Goal: Task Accomplishment & Management: Use online tool/utility

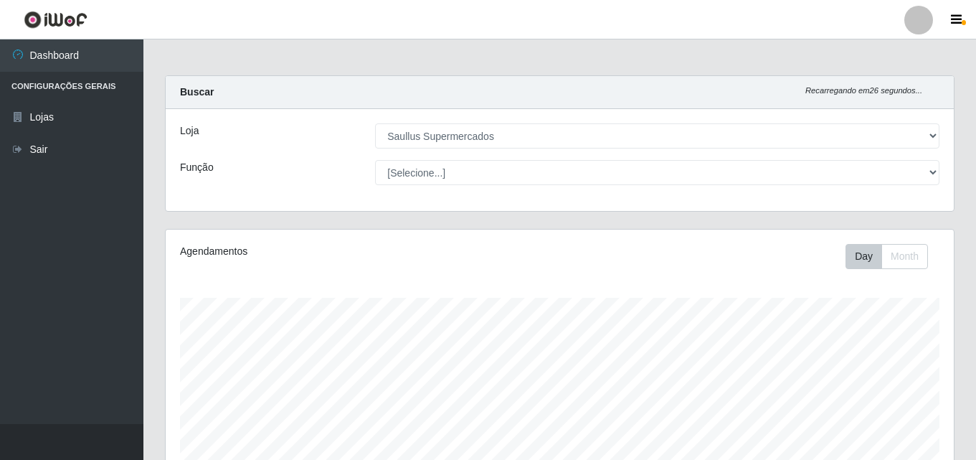
select select "423"
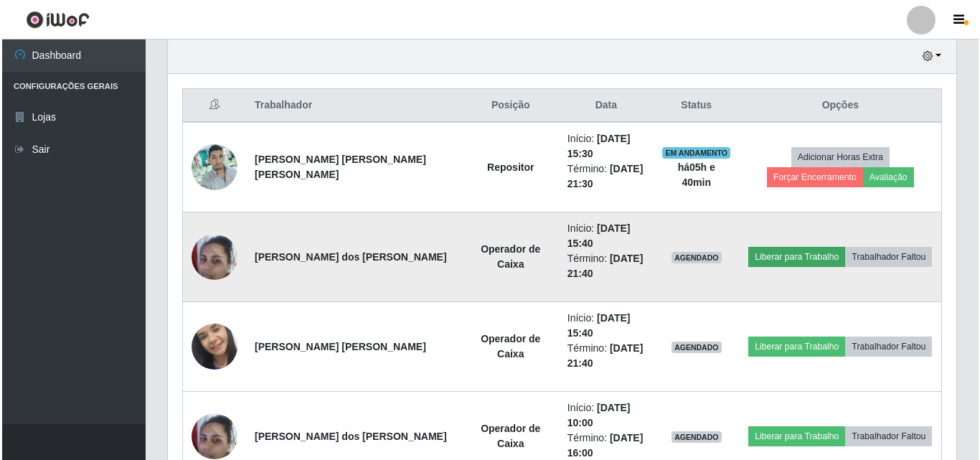
scroll to position [524, 0]
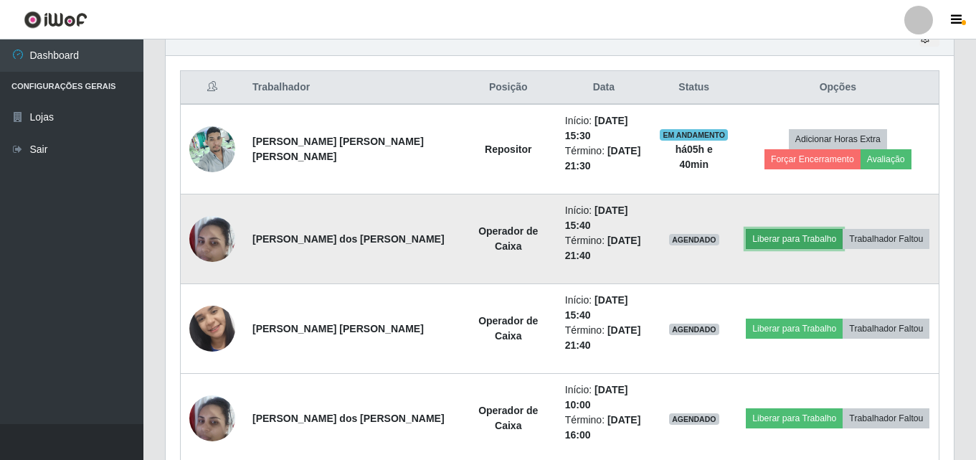
click at [765, 234] on button "Liberar para Trabalho" at bounding box center [794, 239] width 97 height 20
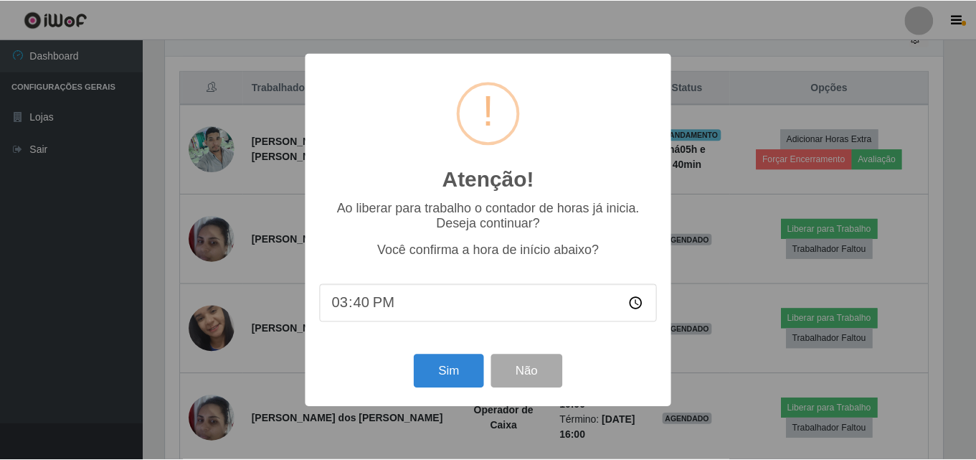
scroll to position [506, 0]
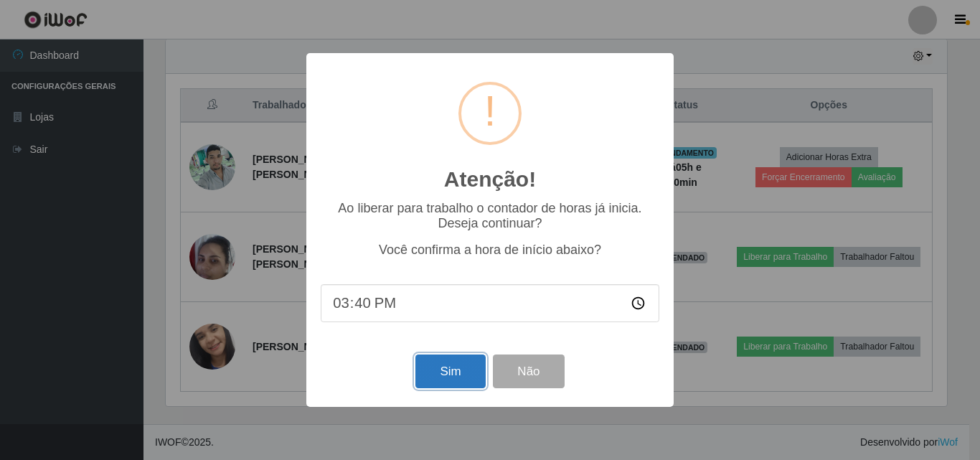
click at [468, 371] on button "Sim" at bounding box center [450, 371] width 70 height 34
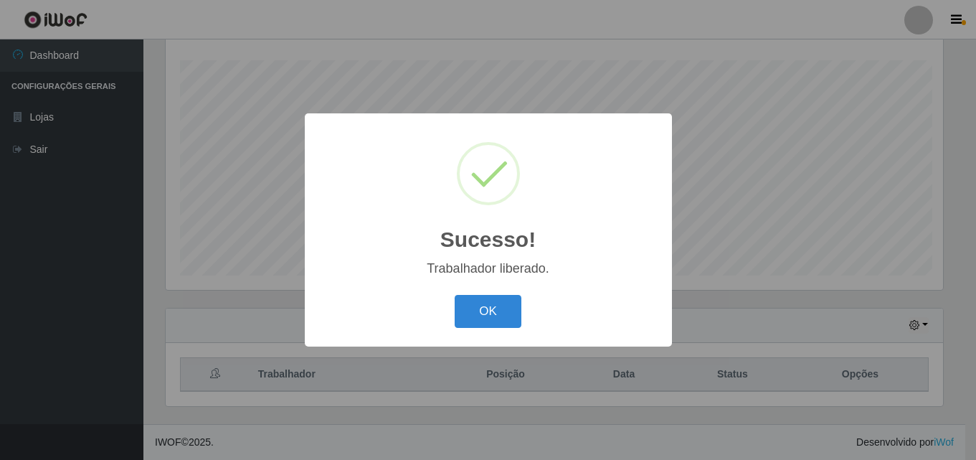
scroll to position [298, 781]
click at [513, 298] on div "OK Cancel" at bounding box center [490, 310] width 338 height 41
click at [512, 304] on button "OK" at bounding box center [490, 312] width 67 height 34
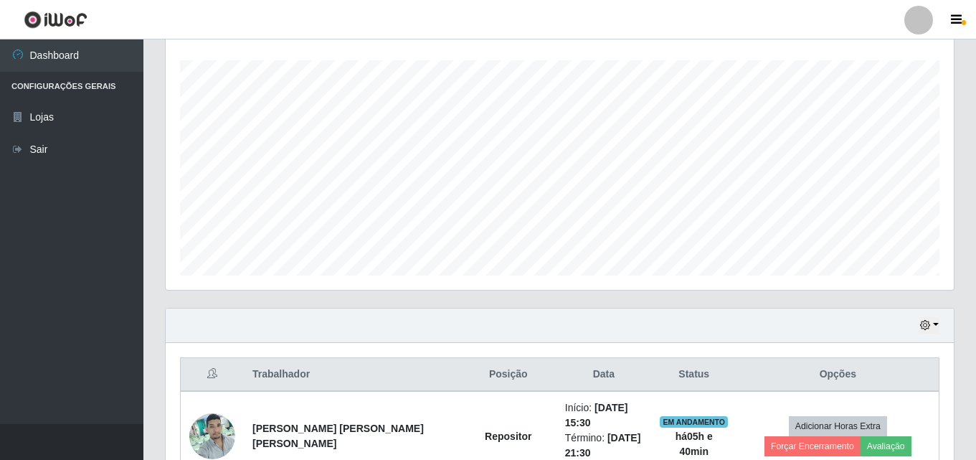
scroll to position [452, 0]
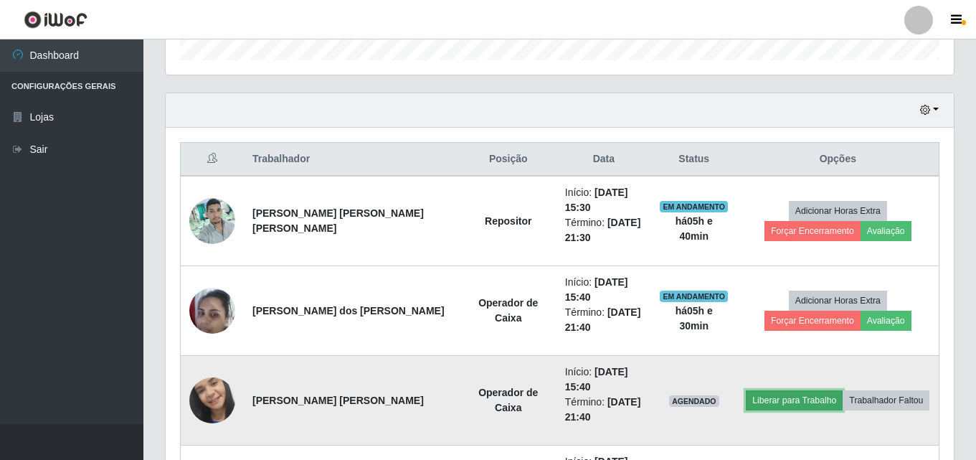
click at [798, 402] on button "Liberar para Trabalho" at bounding box center [794, 400] width 97 height 20
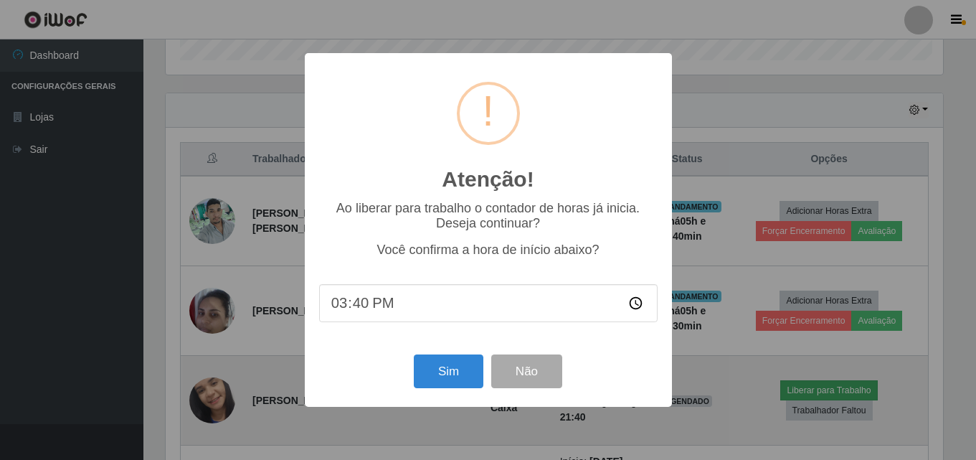
scroll to position [298, 781]
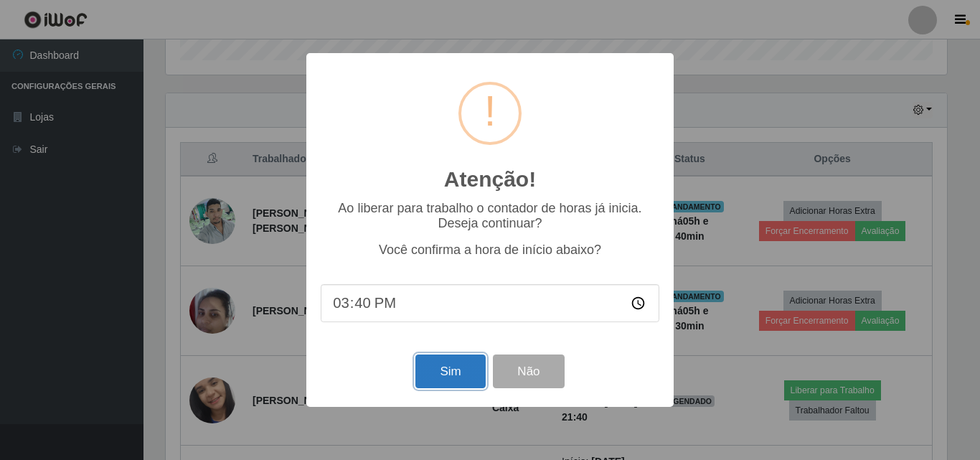
click at [447, 374] on button "Sim" at bounding box center [450, 371] width 70 height 34
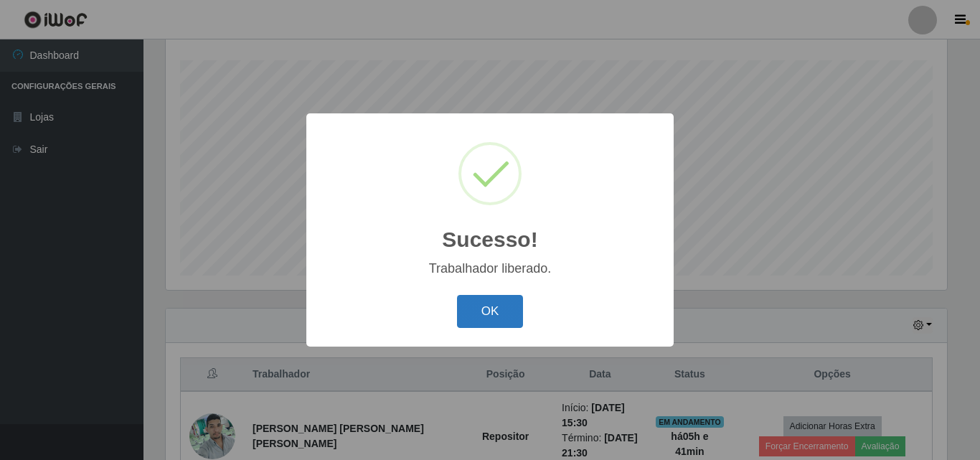
click at [495, 308] on button "OK" at bounding box center [490, 312] width 67 height 34
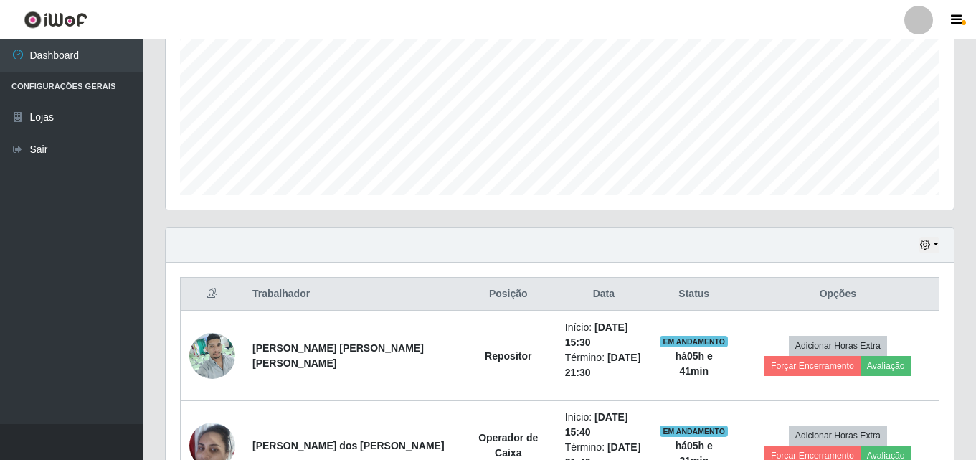
scroll to position [524, 0]
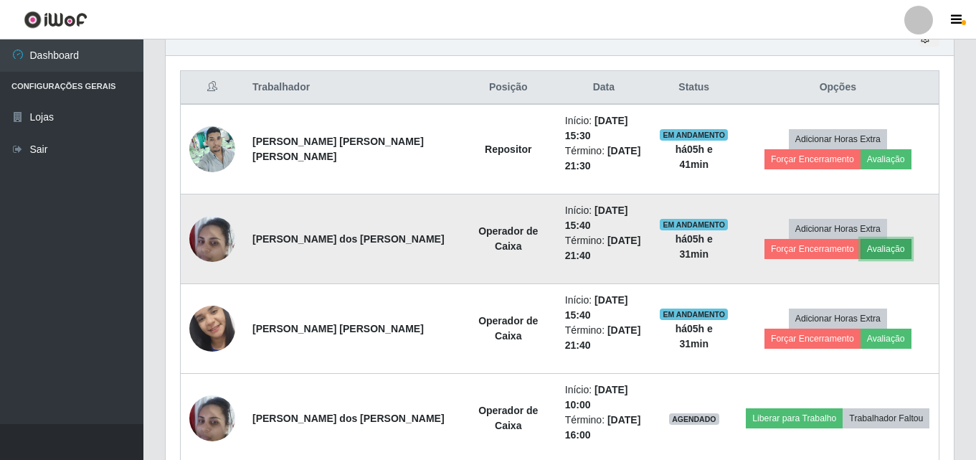
click at [861, 251] on button "Avaliação" at bounding box center [886, 249] width 51 height 20
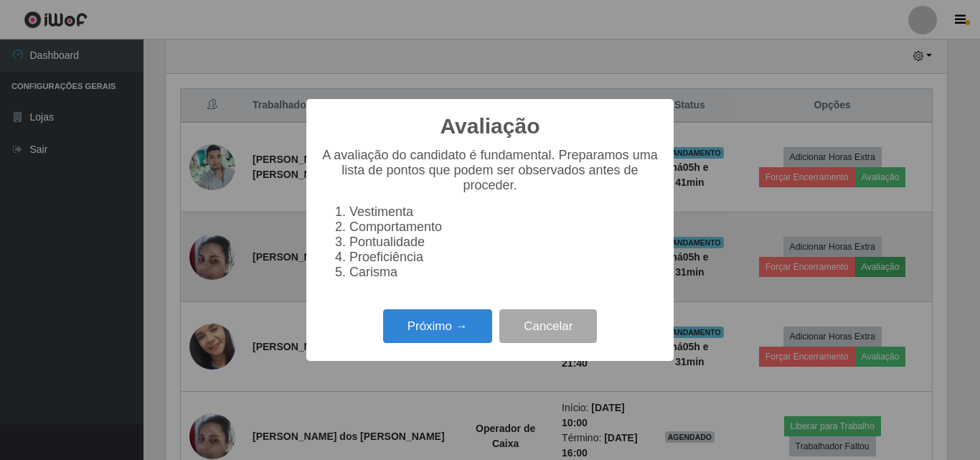
scroll to position [298, 781]
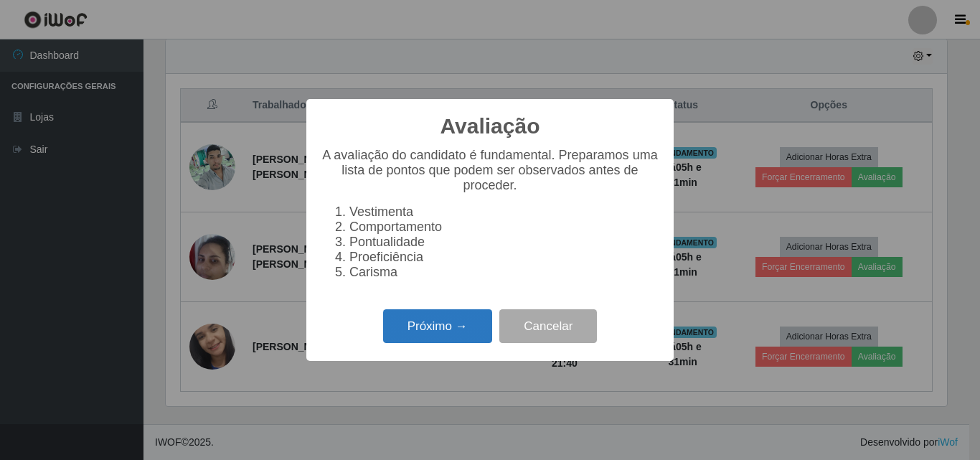
click at [401, 342] on button "Próximo →" at bounding box center [437, 326] width 109 height 34
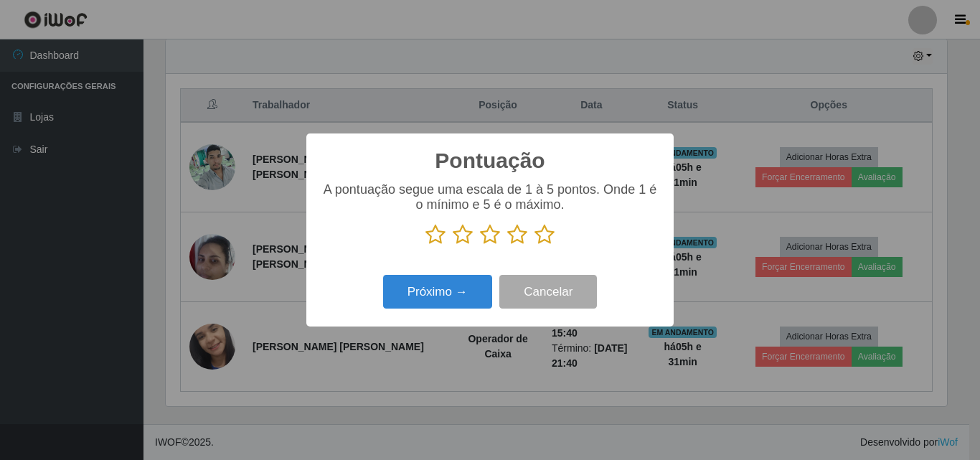
scroll to position [716801, 716318]
drag, startPoint x: 547, startPoint y: 233, endPoint x: 504, endPoint y: 249, distance: 45.8
click at [547, 234] on icon at bounding box center [544, 235] width 20 height 22
click at [534, 245] on input "radio" at bounding box center [534, 245] width 0 height 0
drag, startPoint x: 465, startPoint y: 275, endPoint x: 465, endPoint y: 285, distance: 10.0
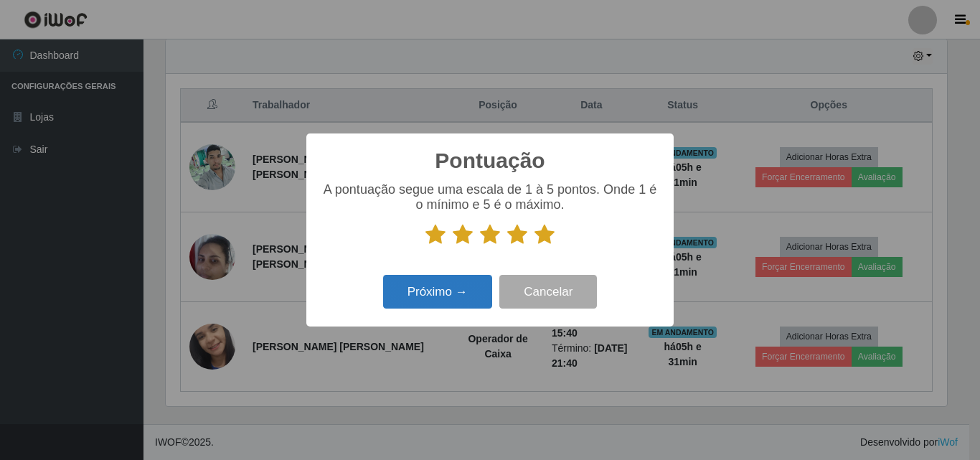
click at [465, 276] on div "Próximo → Cancelar" at bounding box center [490, 291] width 338 height 41
click at [465, 288] on button "Próximo →" at bounding box center [437, 292] width 109 height 34
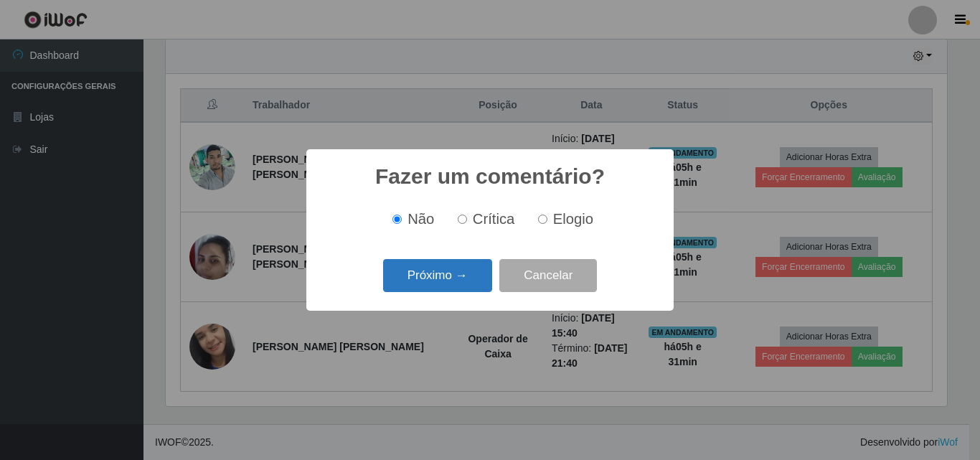
click at [466, 280] on button "Próximo →" at bounding box center [437, 276] width 109 height 34
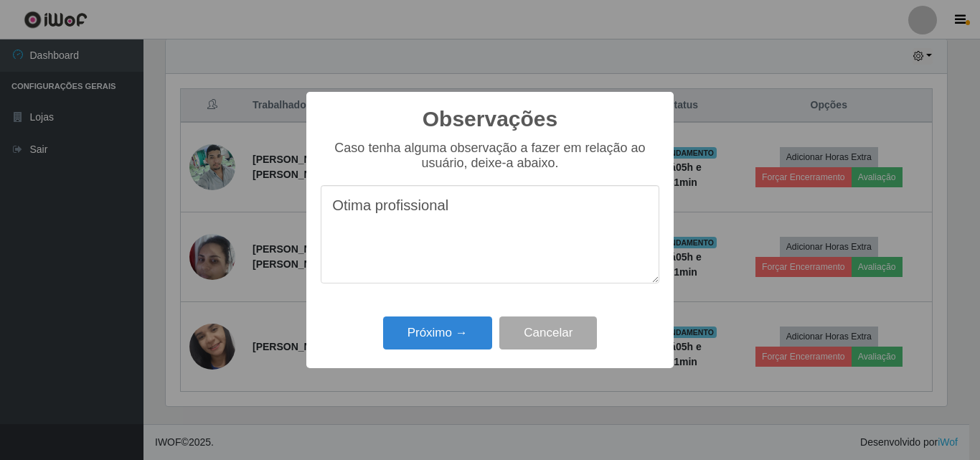
drag, startPoint x: 461, startPoint y: 214, endPoint x: 316, endPoint y: 217, distance: 144.9
click at [316, 217] on div "Observações × Caso tenha alguma observação a fazer em relação ao usuário, deixe…" at bounding box center [489, 230] width 367 height 276
type textarea "Otima profissional"
click at [459, 338] on button "Próximo →" at bounding box center [437, 333] width 109 height 34
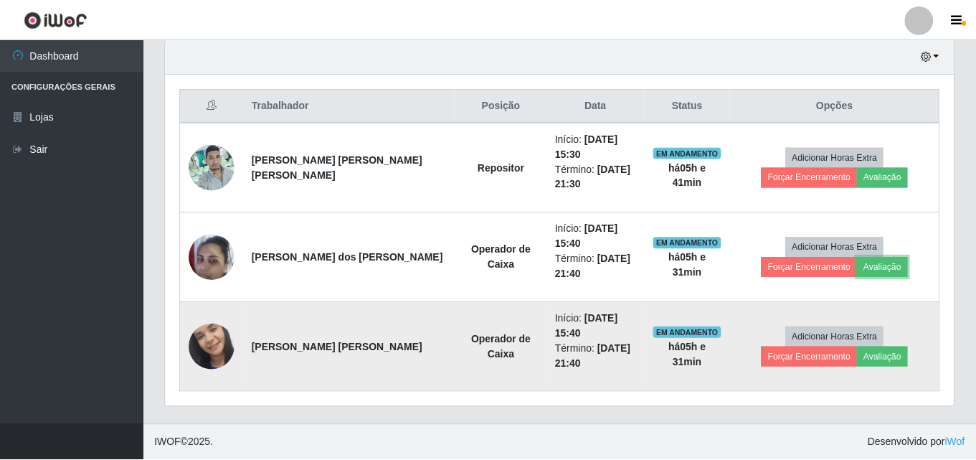
scroll to position [0, 0]
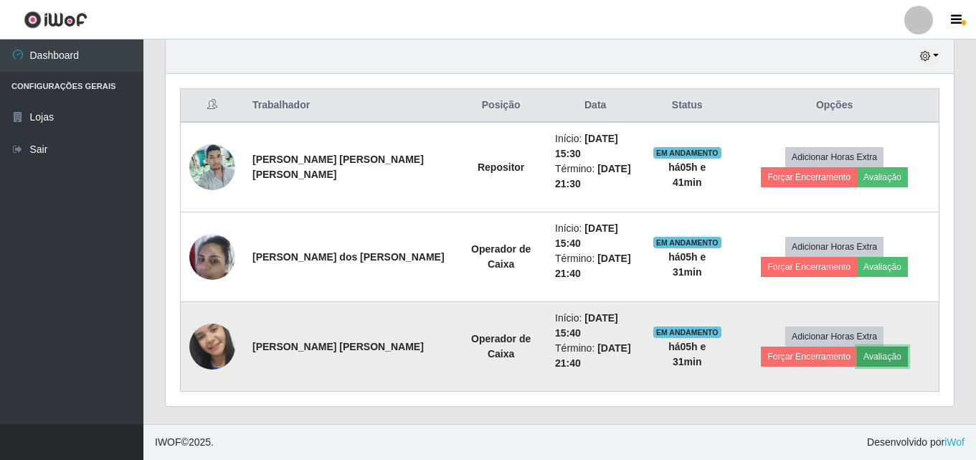
click at [857, 365] on button "Avaliação" at bounding box center [882, 356] width 51 height 20
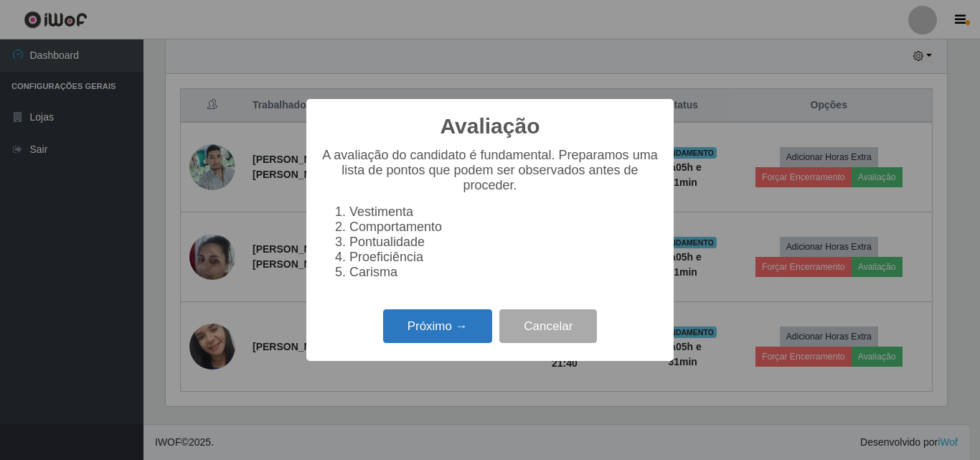
click at [414, 332] on button "Próximo →" at bounding box center [437, 326] width 109 height 34
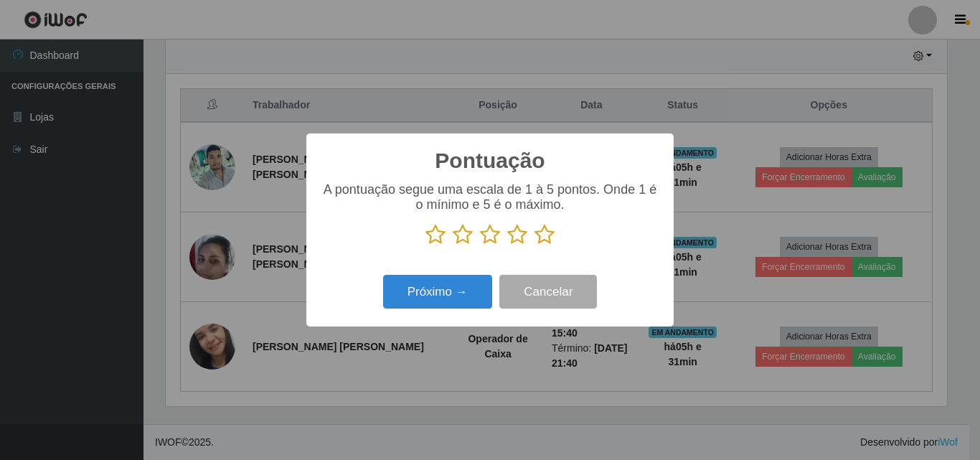
click at [545, 229] on icon at bounding box center [544, 235] width 20 height 22
click at [534, 245] on input "radio" at bounding box center [534, 245] width 0 height 0
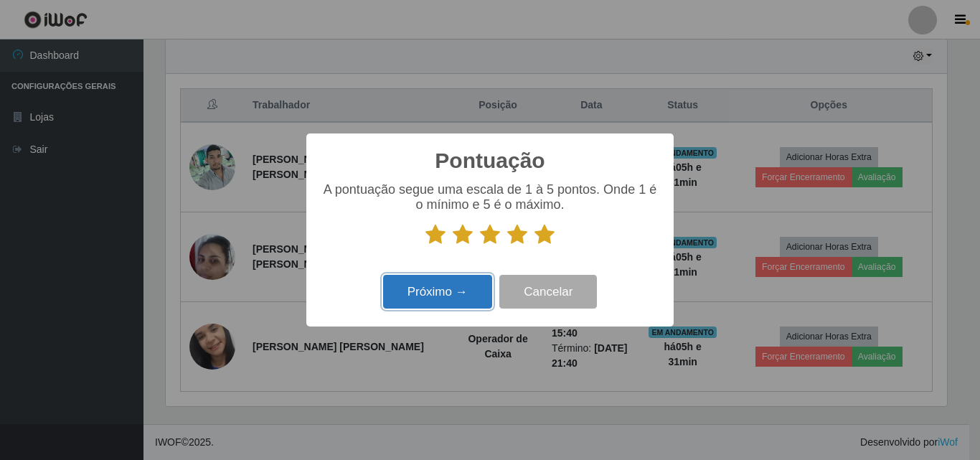
click at [472, 290] on button "Próximo →" at bounding box center [437, 292] width 109 height 34
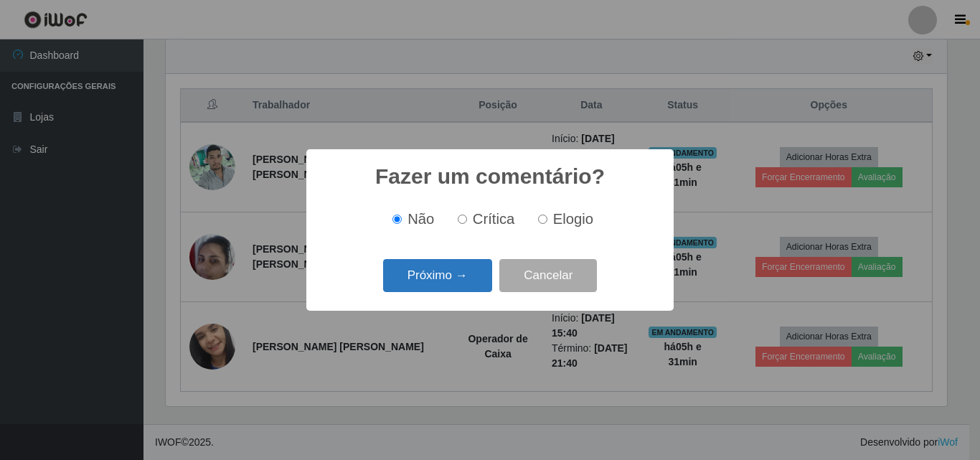
click at [470, 282] on button "Próximo →" at bounding box center [437, 276] width 109 height 34
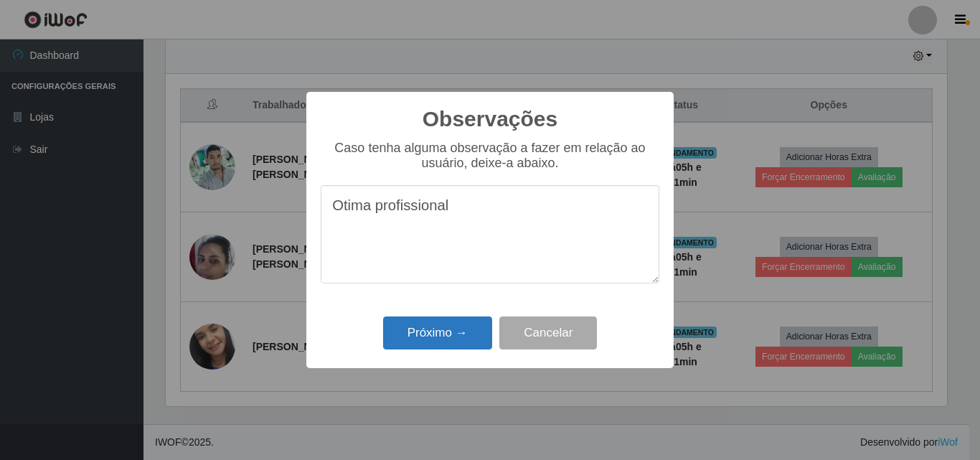
type textarea "Otima profissional"
click at [446, 328] on button "Próximo →" at bounding box center [437, 333] width 109 height 34
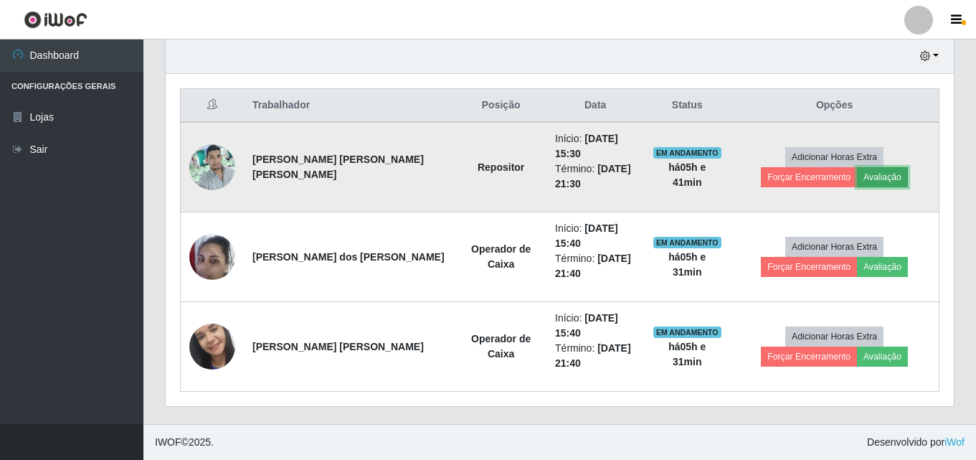
click at [857, 177] on button "Avaliação" at bounding box center [882, 177] width 51 height 20
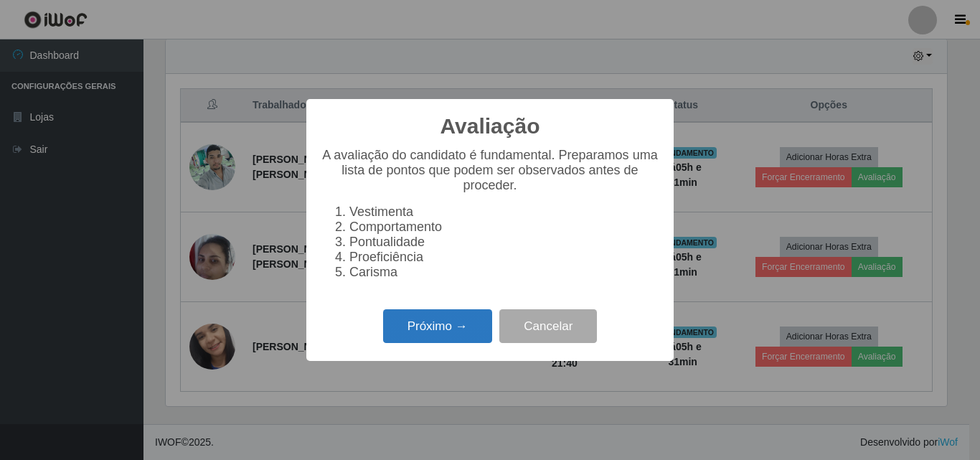
click at [455, 333] on button "Próximo →" at bounding box center [437, 326] width 109 height 34
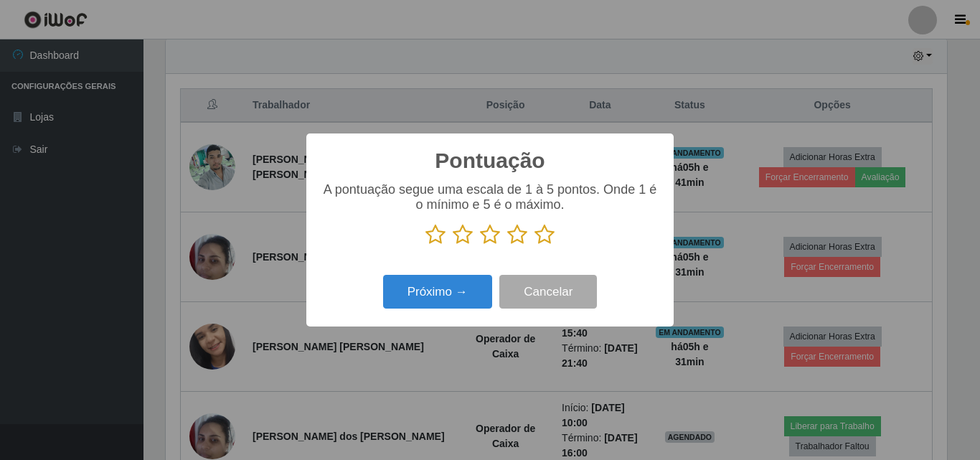
click at [556, 237] on p at bounding box center [490, 235] width 338 height 22
click at [543, 245] on icon at bounding box center [544, 235] width 20 height 22
click at [534, 245] on input "radio" at bounding box center [534, 245] width 0 height 0
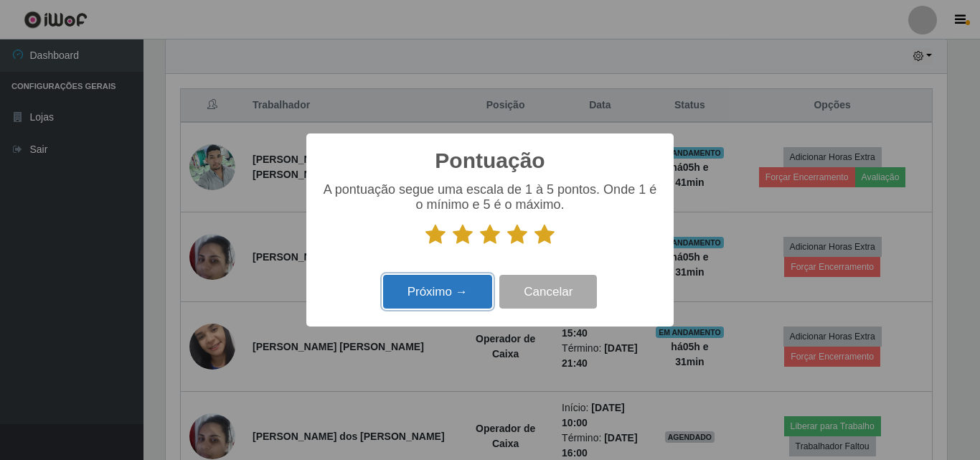
click at [464, 298] on button "Próximo →" at bounding box center [437, 292] width 109 height 34
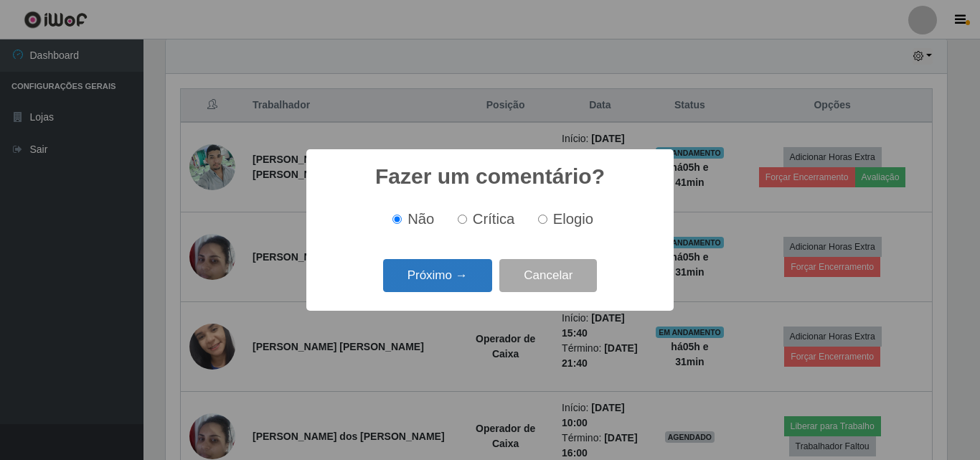
click at [455, 273] on button "Próximo →" at bounding box center [437, 276] width 109 height 34
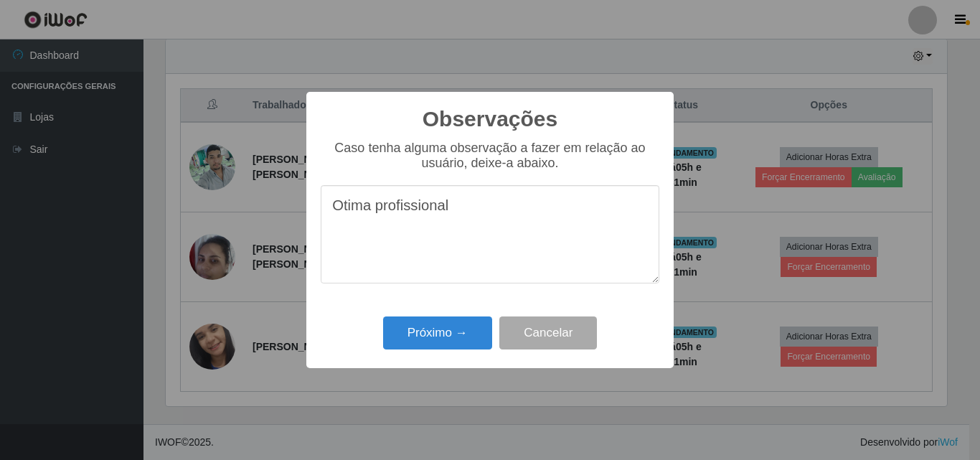
click at [371, 214] on textarea "Otima profissional" at bounding box center [490, 234] width 338 height 98
type textarea "Otimo profissional"
click at [431, 333] on button "Próximo →" at bounding box center [437, 333] width 109 height 34
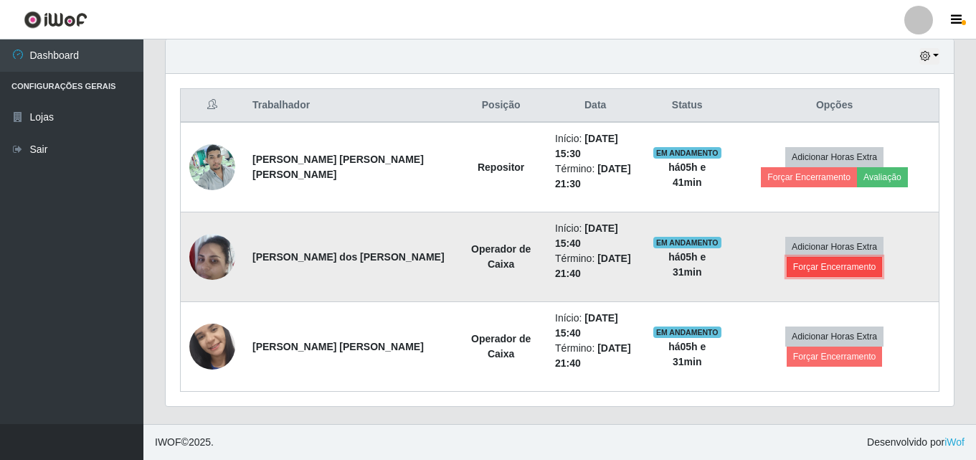
click at [858, 257] on button "Forçar Encerramento" at bounding box center [835, 267] width 96 height 20
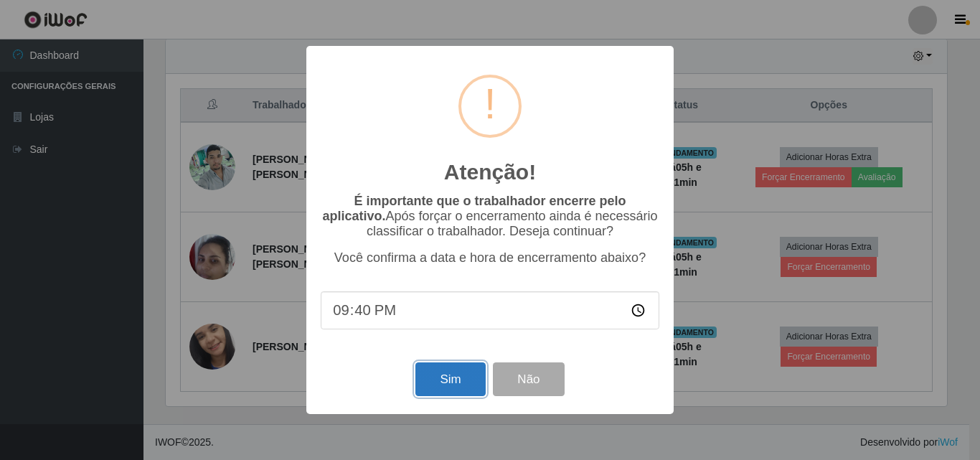
click at [437, 389] on button "Sim" at bounding box center [450, 379] width 70 height 34
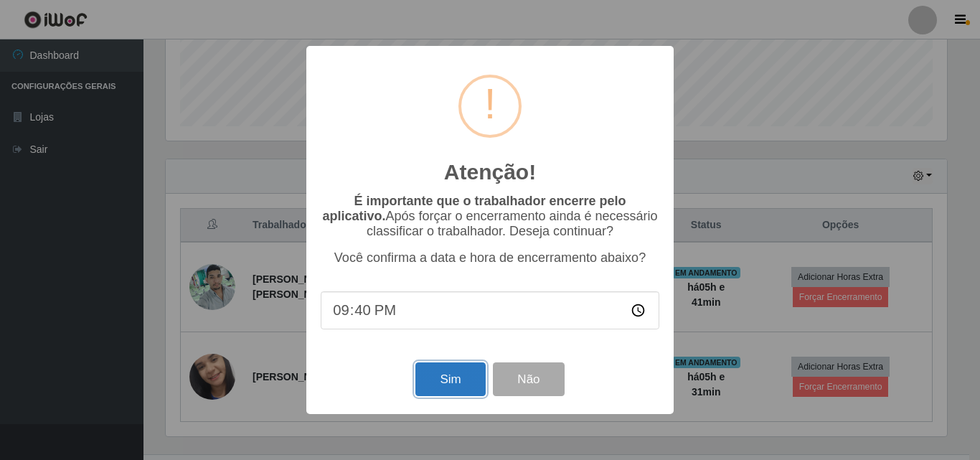
click at [451, 381] on button "Sim" at bounding box center [450, 379] width 70 height 34
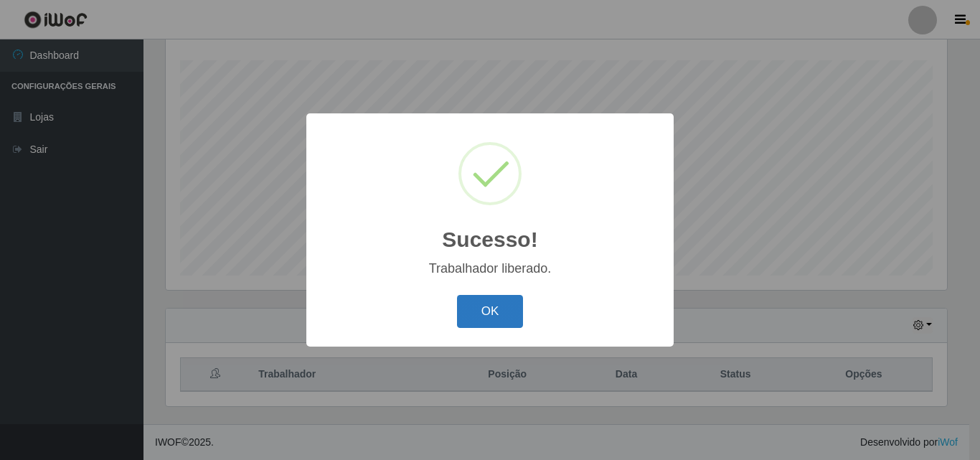
click at [465, 313] on button "OK" at bounding box center [490, 312] width 67 height 34
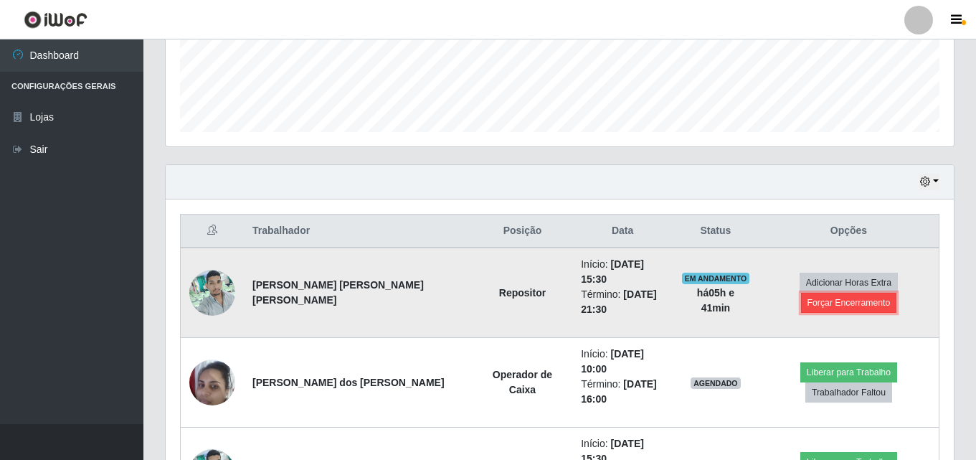
click at [872, 302] on button "Forçar Encerramento" at bounding box center [849, 303] width 96 height 20
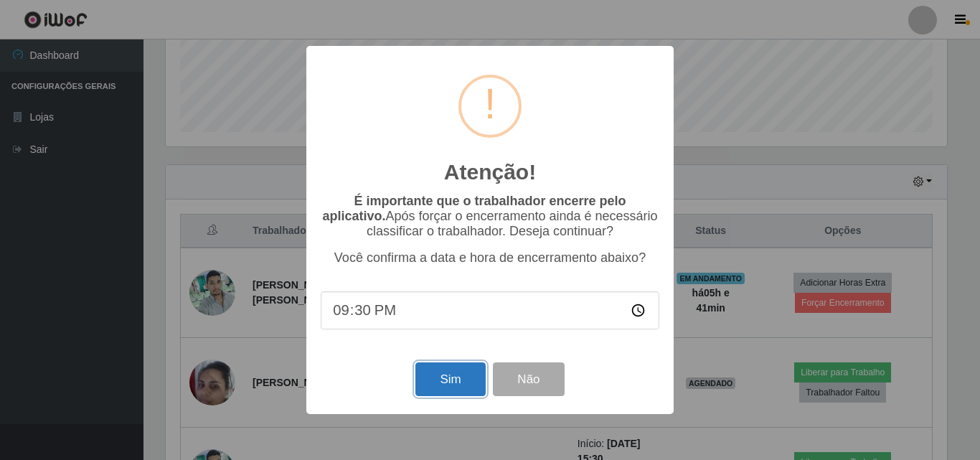
click at [465, 382] on button "Sim" at bounding box center [450, 379] width 70 height 34
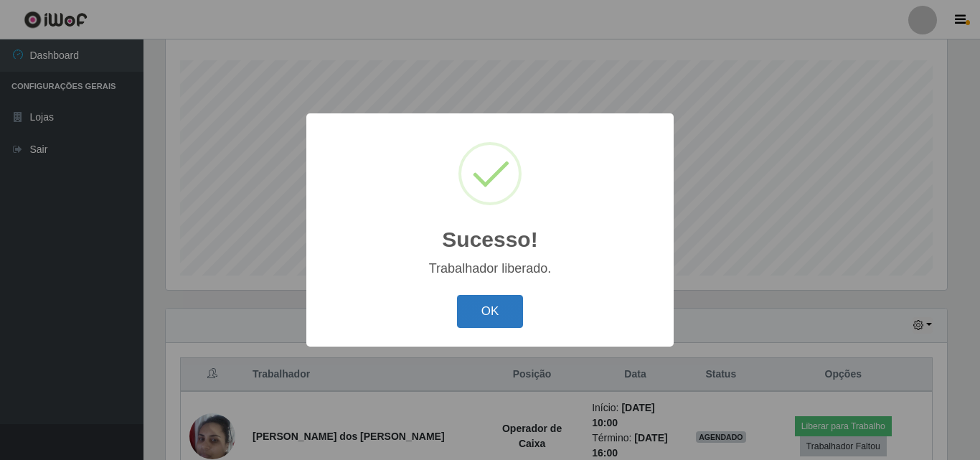
click at [521, 303] on button "OK" at bounding box center [490, 312] width 67 height 34
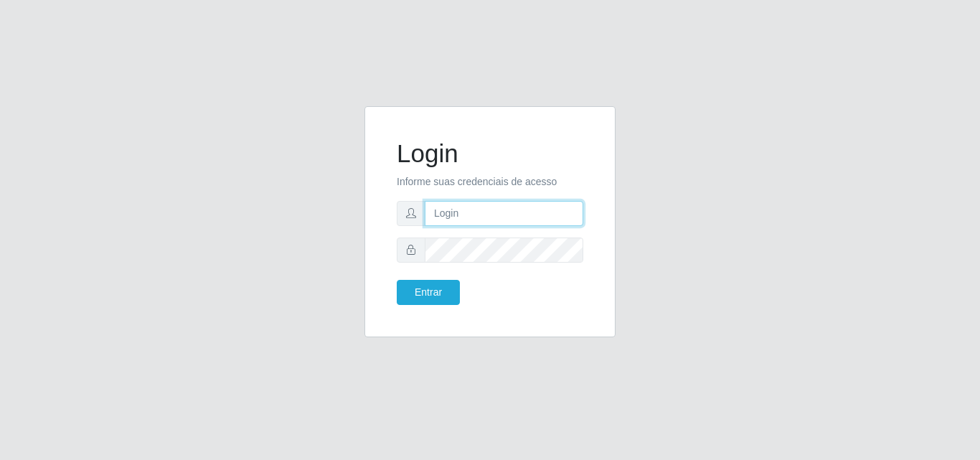
click at [455, 214] on input "text" at bounding box center [504, 213] width 158 height 25
type input "iris@saullus"
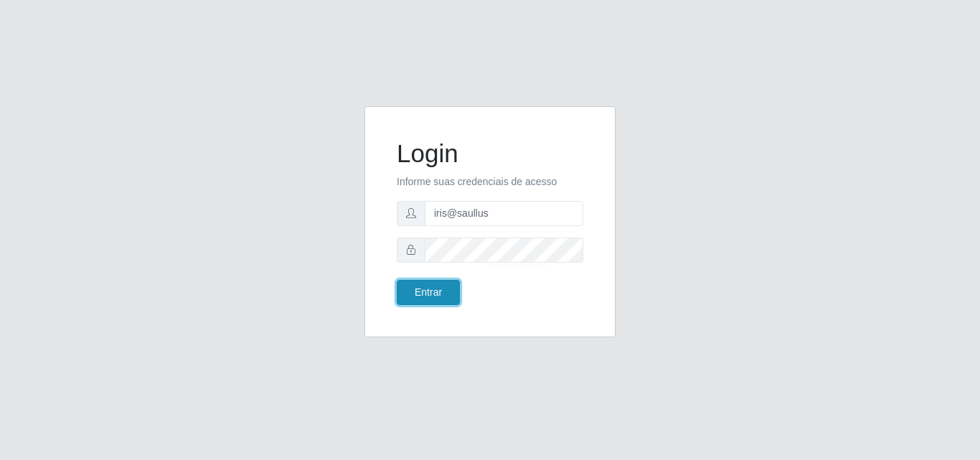
click at [433, 290] on button "Entrar" at bounding box center [428, 292] width 63 height 25
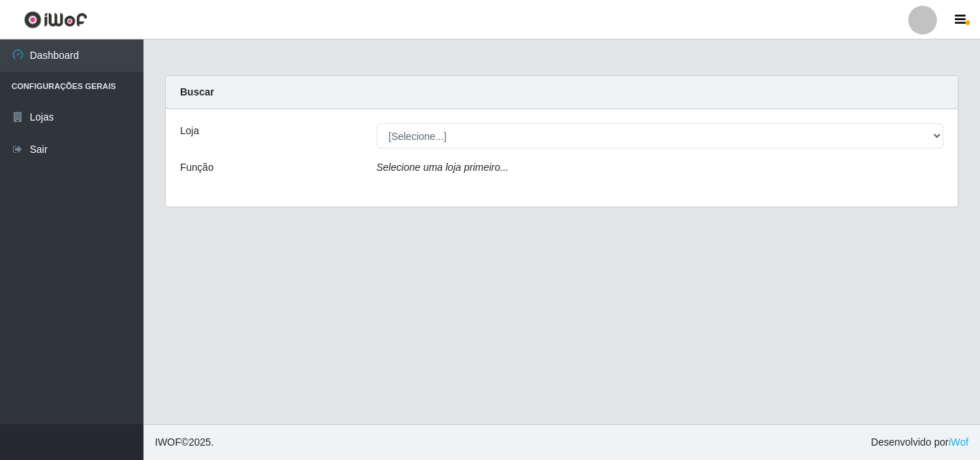
click at [453, 174] on div "Selecione uma loja primeiro..." at bounding box center [660, 170] width 589 height 21
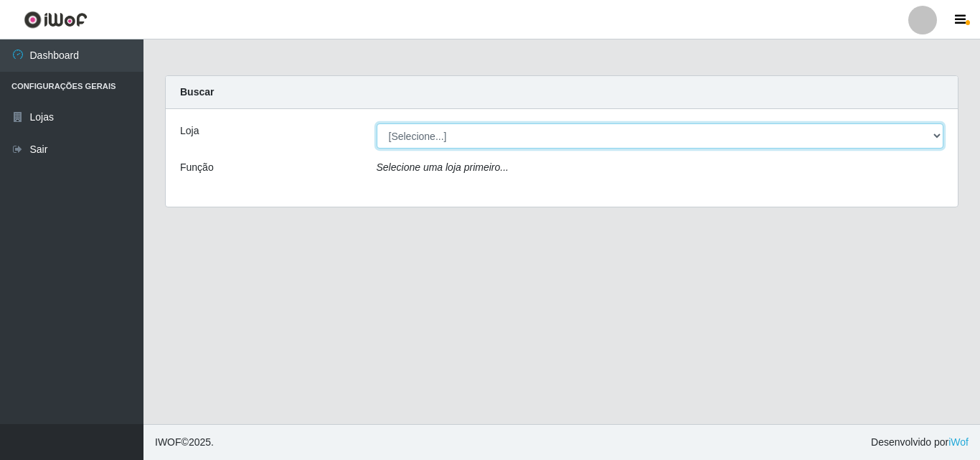
click at [433, 138] on select "[Selecione...] Saullus Supermercados" at bounding box center [659, 135] width 567 height 25
select select "423"
click at [376, 123] on select "[Selecione...] Saullus Supermercados" at bounding box center [659, 135] width 567 height 25
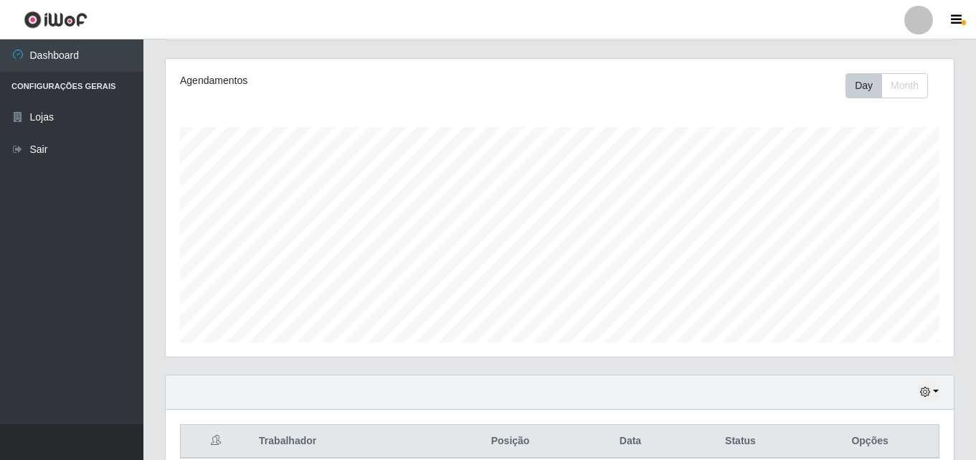
scroll to position [237, 0]
